Goal: Information Seeking & Learning: Learn about a topic

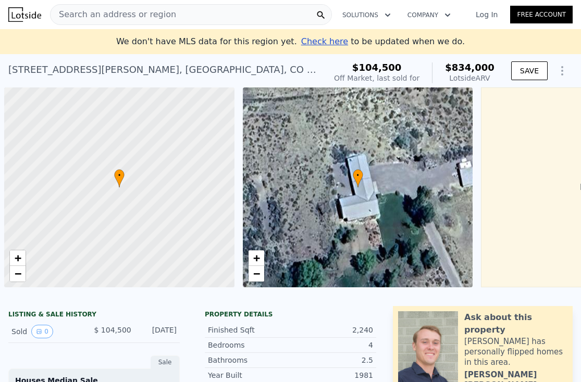
scroll to position [0, 4]
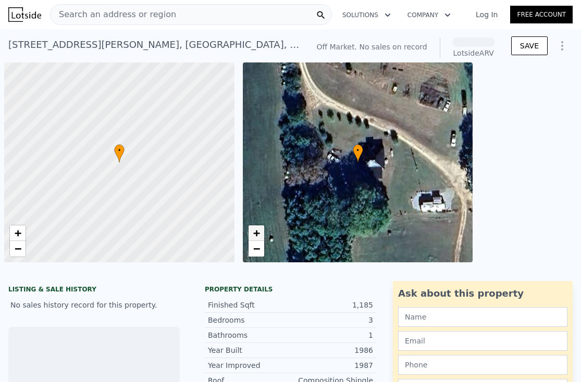
scroll to position [0, 4]
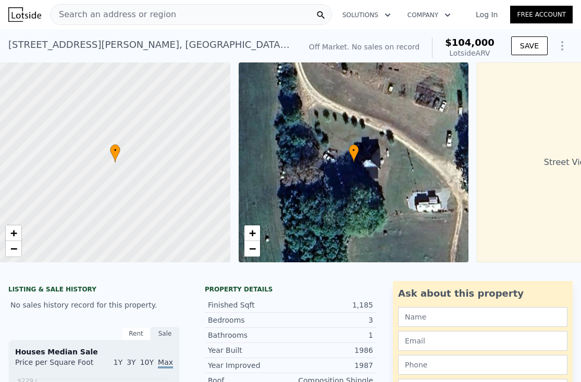
click at [189, 21] on div "Search an address or region" at bounding box center [191, 14] width 282 height 21
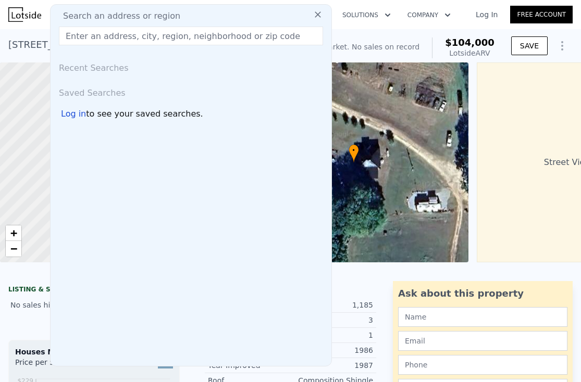
click at [309, 38] on div "Off Market. No sales on record $104,000 Lotside ARV" at bounding box center [401, 48] width 185 height 21
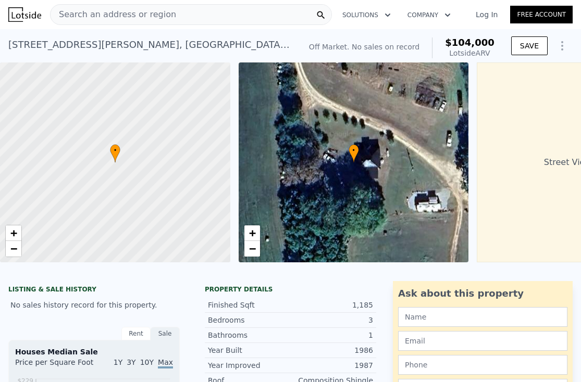
click at [199, 16] on div "Search an address or region" at bounding box center [191, 14] width 282 height 21
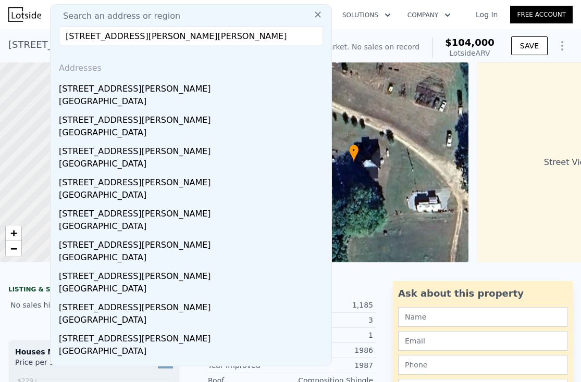
drag, startPoint x: 153, startPoint y: 33, endPoint x: 262, endPoint y: 52, distance: 110.9
click at [262, 52] on div "Search an address or region [STREET_ADDRESS][PERSON_NAME][PERSON_NAME] Addresse…" at bounding box center [191, 185] width 282 height 363
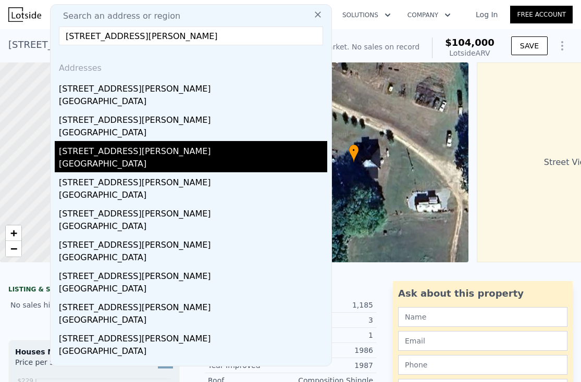
type input "[STREET_ADDRESS][PERSON_NAME]"
click at [149, 153] on div "[STREET_ADDRESS][PERSON_NAME]" at bounding box center [193, 149] width 268 height 17
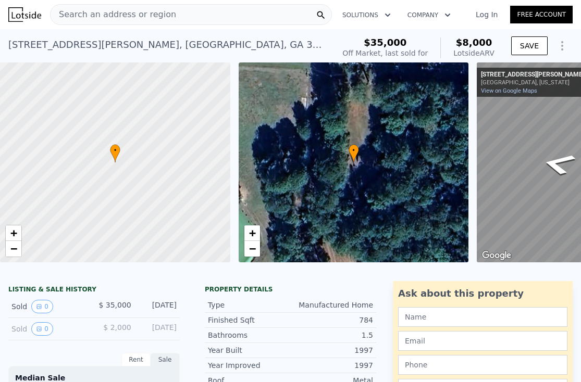
type input "$ 104,000"
type input "$ 30,000"
